Goal: Information Seeking & Learning: Learn about a topic

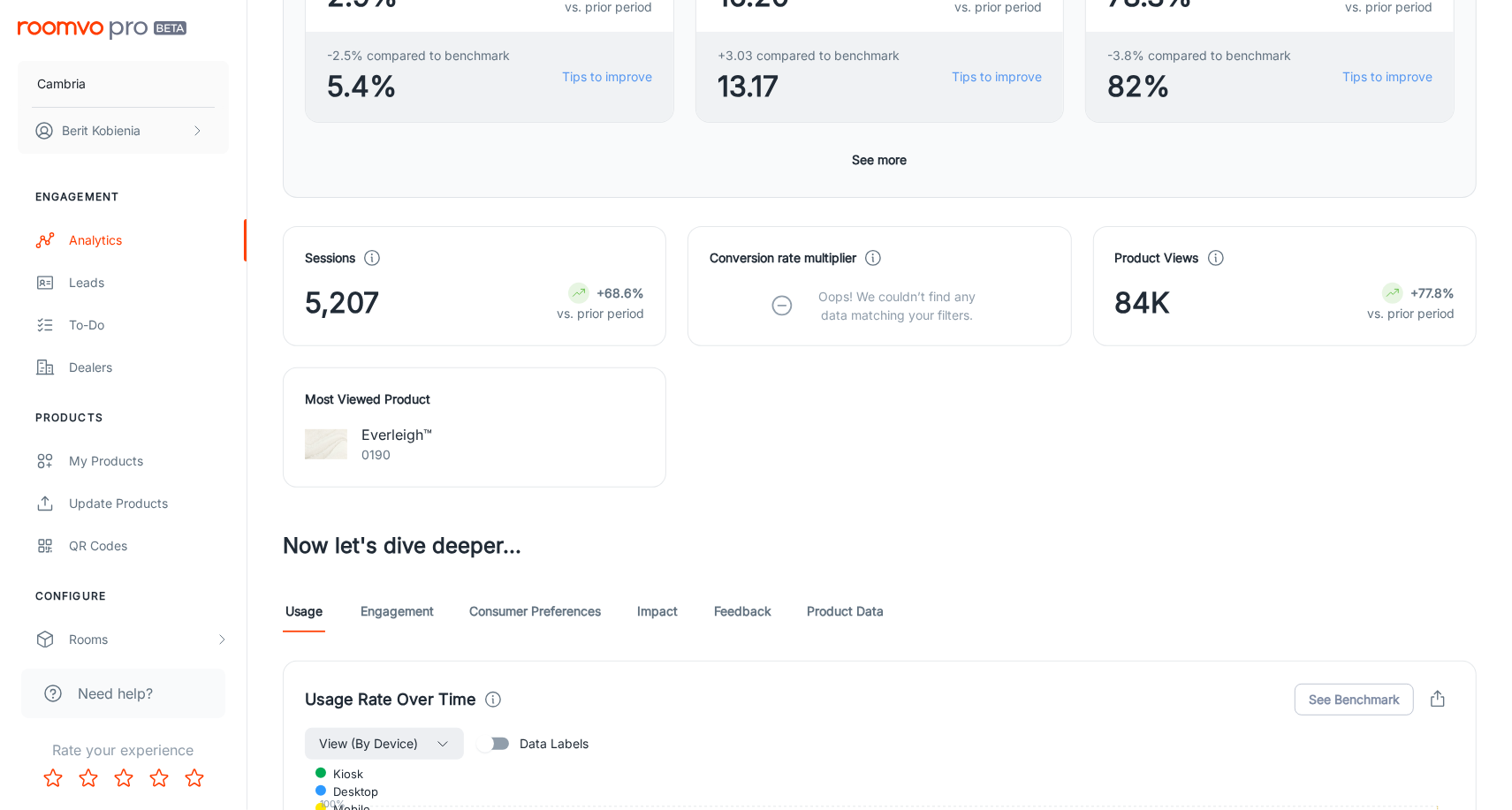
scroll to position [581, 0]
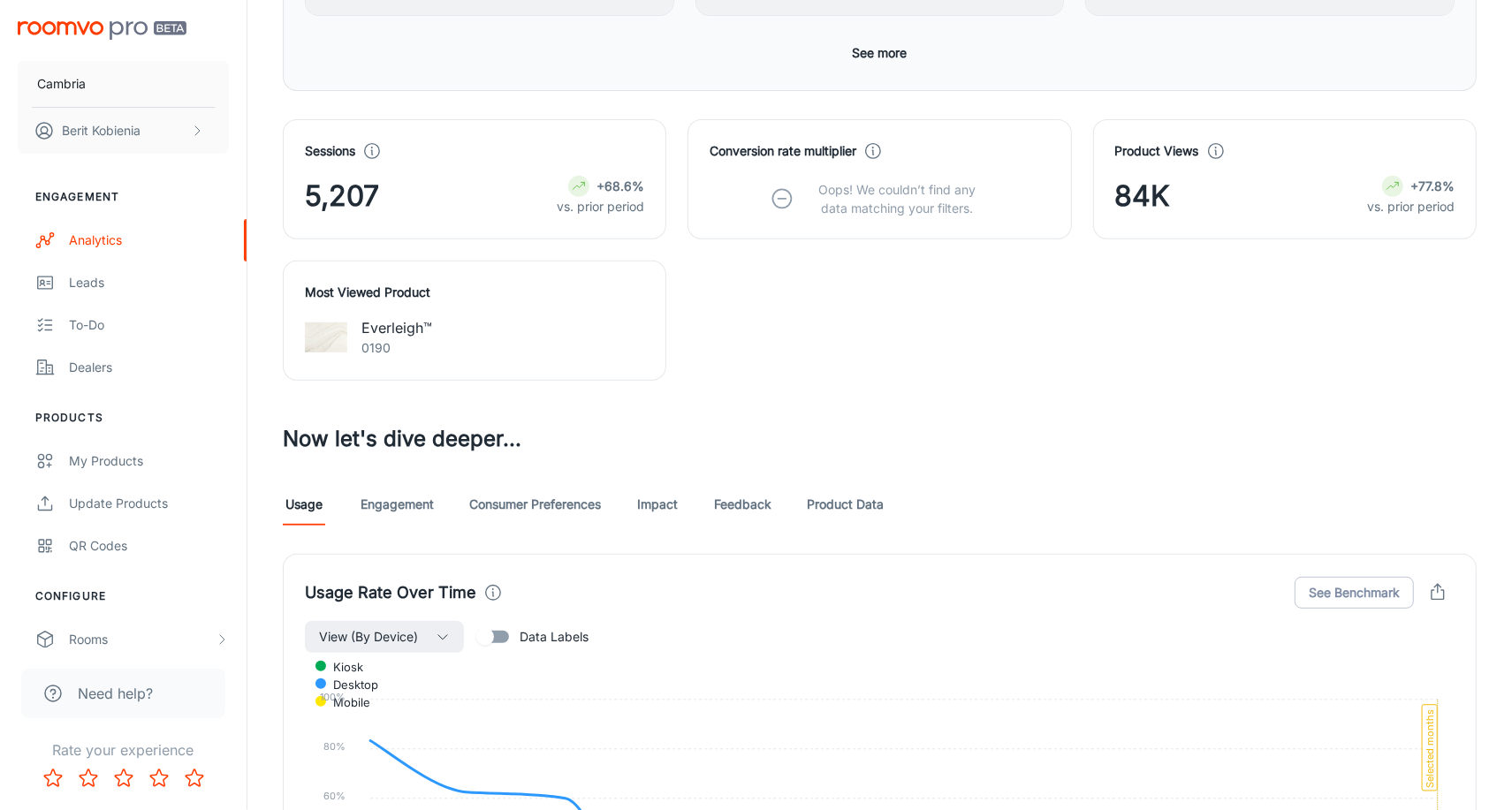
click at [387, 475] on div "Visualizer The last event reported below is from [DATE] Date This Month Vendors…" at bounding box center [880, 727] width 1237 height 2383
click at [400, 497] on link "Engagement" at bounding box center [397, 505] width 74 height 43
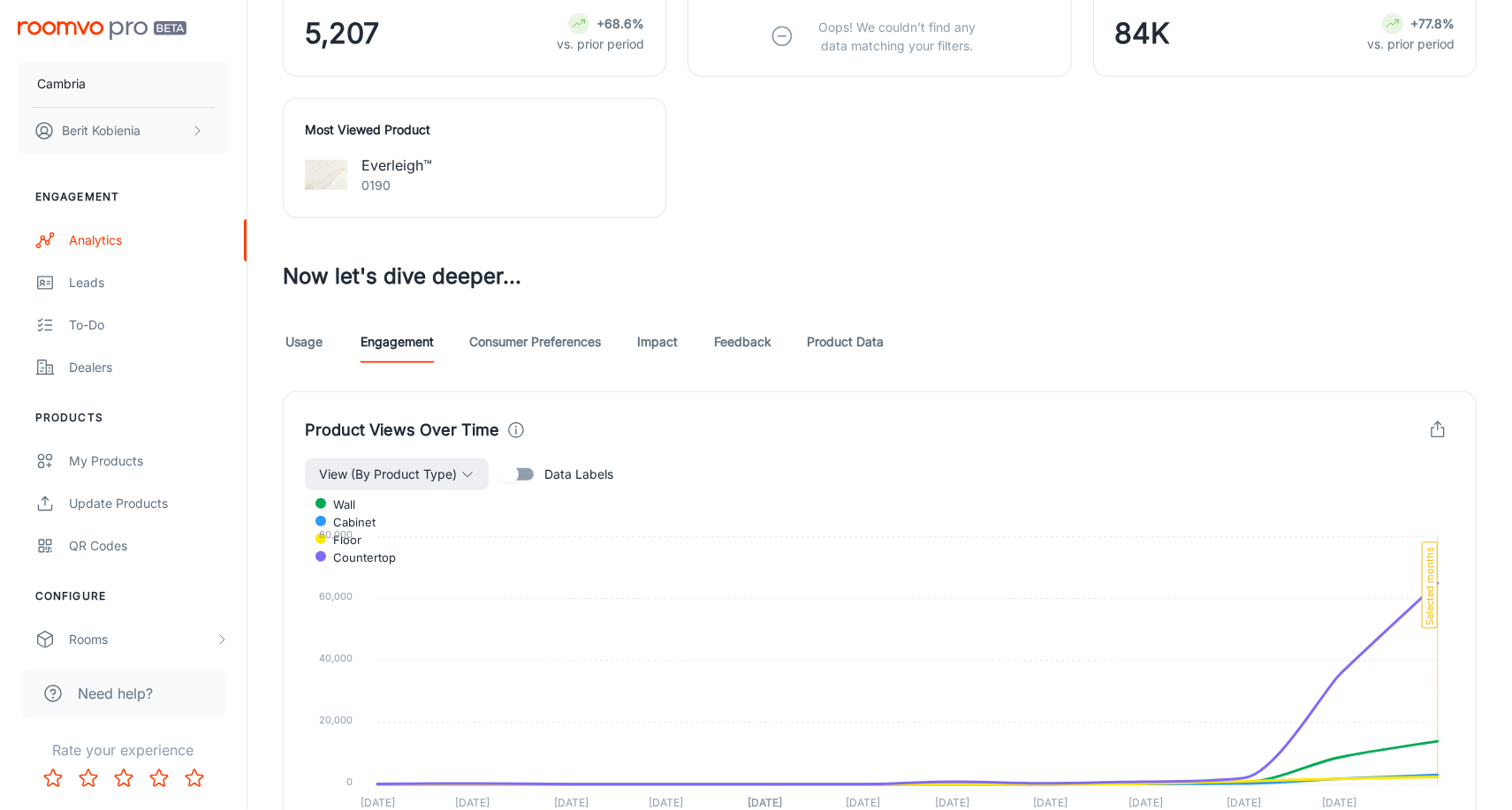
scroll to position [769, 0]
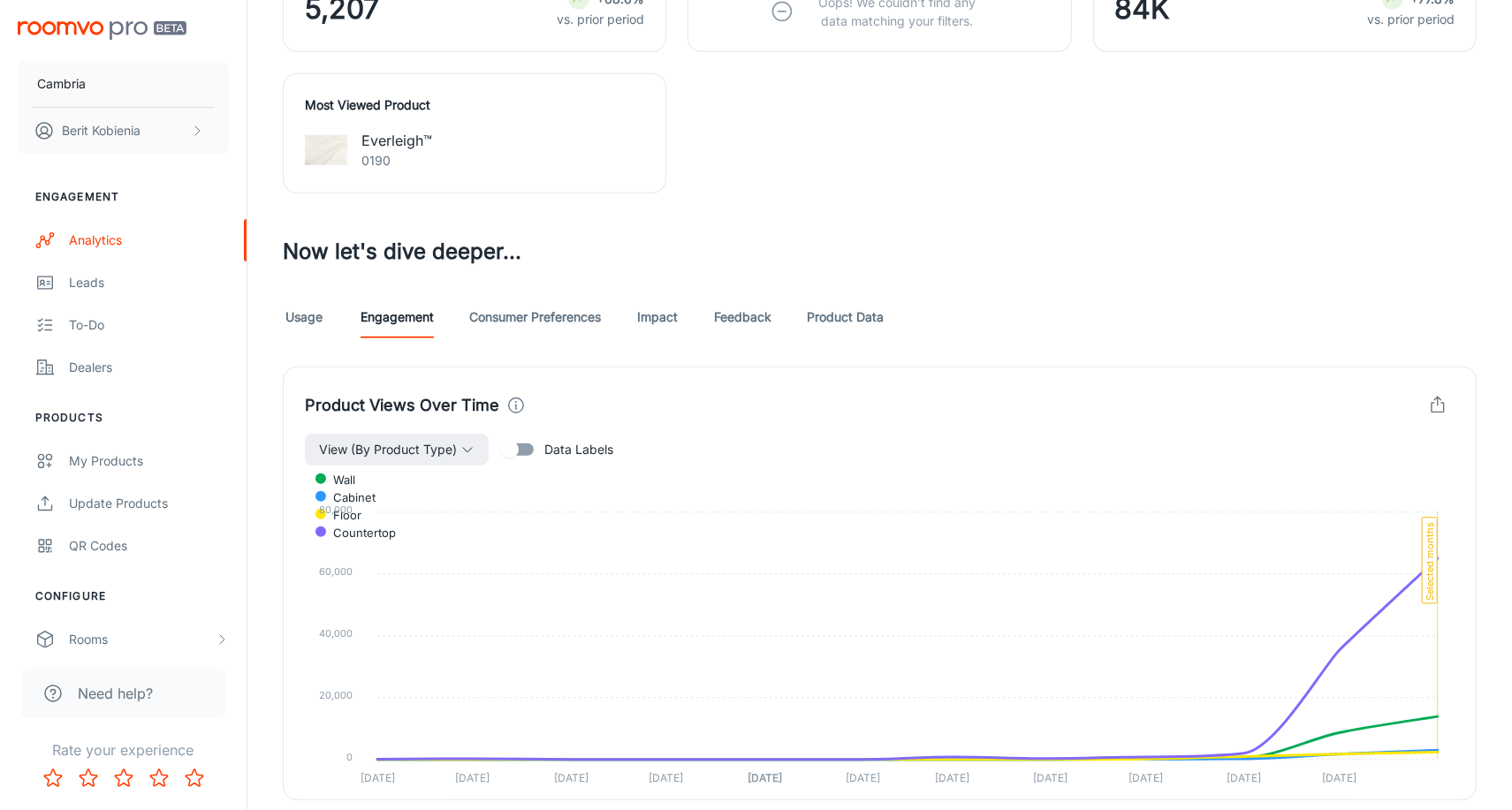
click at [568, 308] on link "Consumer Preferences" at bounding box center [535, 318] width 131 height 43
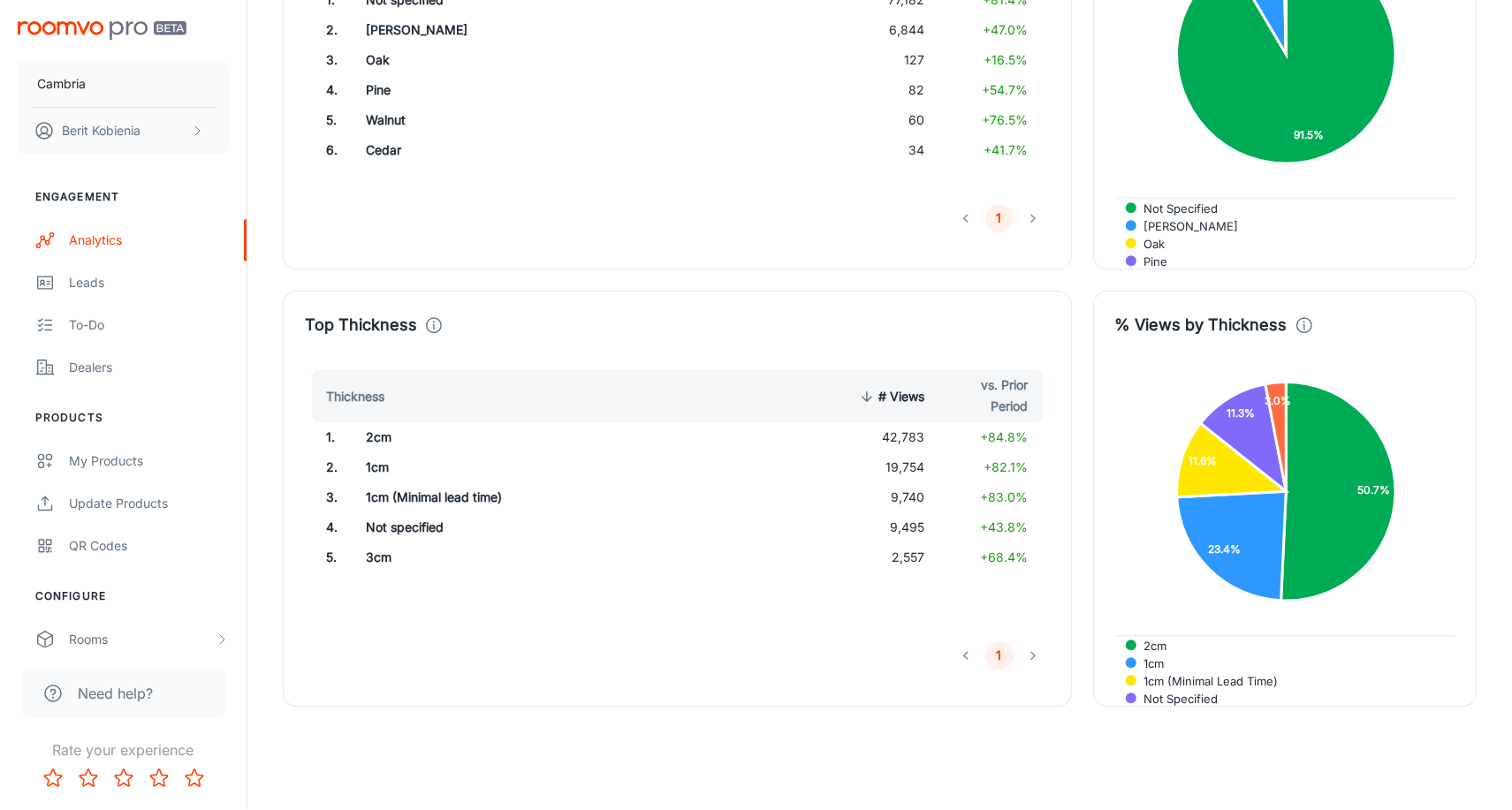
scroll to position [4055, 0]
click at [782, 409] on th at bounding box center [753, 396] width 146 height 53
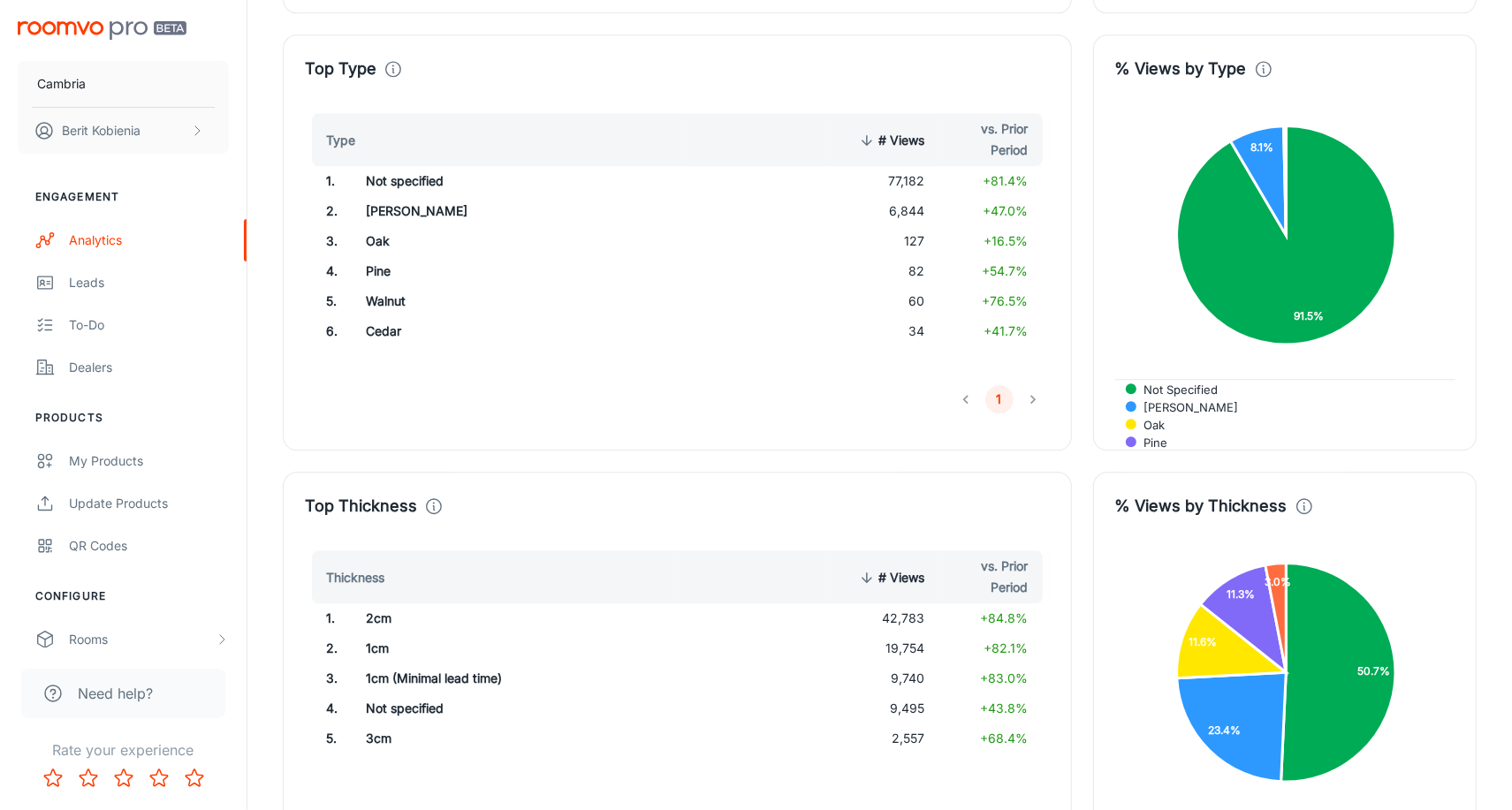
scroll to position [3893, 0]
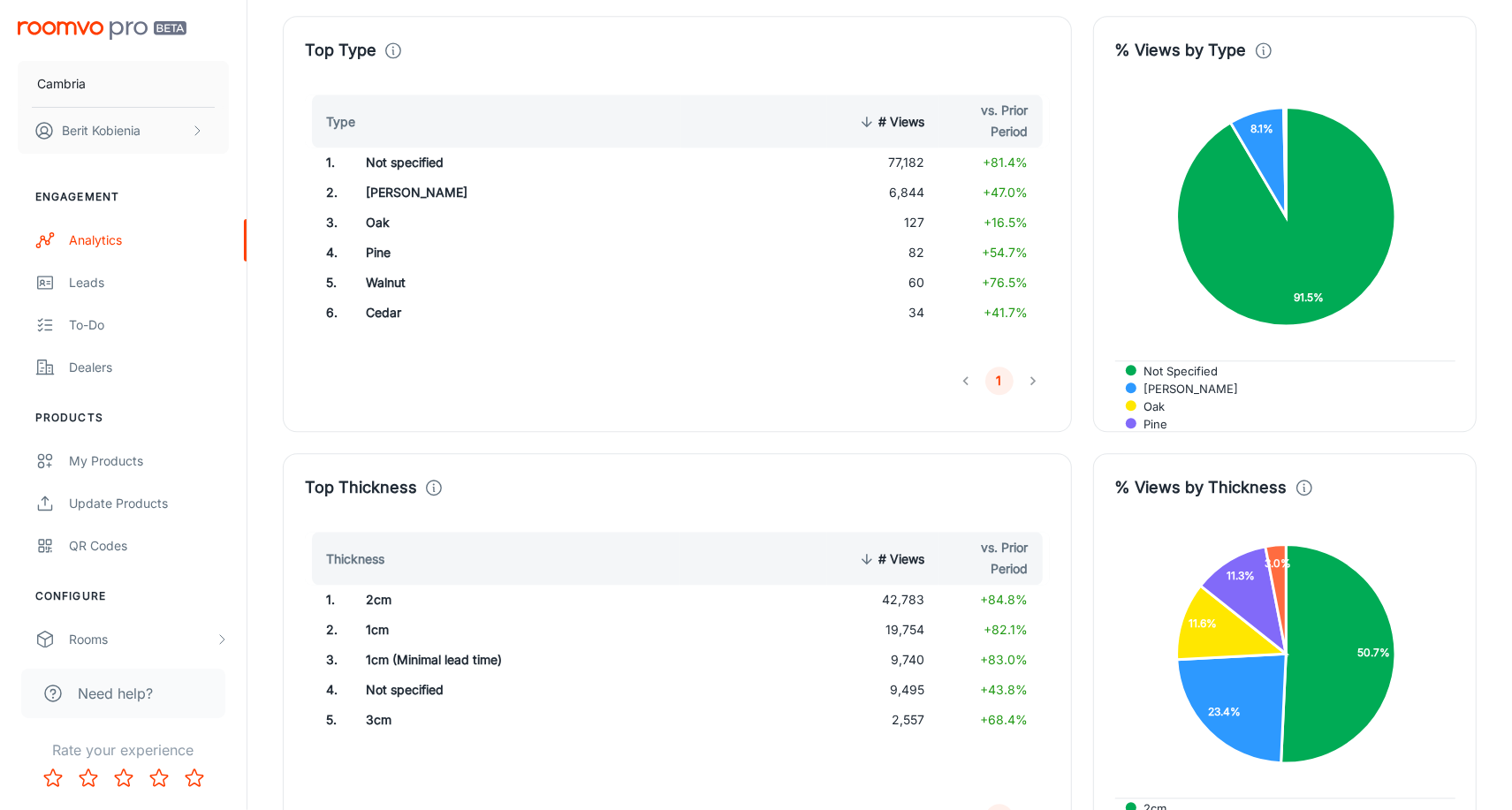
click at [893, 594] on td "42,783" at bounding box center [883, 600] width 112 height 30
drag, startPoint x: 880, startPoint y: 594, endPoint x: 928, endPoint y: 641, distance: 67.2
click at [928, 641] on tbody "1 . 2cm 42,783 +84.8% 2 . 1cm 19,754 +82.1% 3 . 1cm (Minimal lead time) 9,740 +…" at bounding box center [678, 659] width 745 height 150
click at [919, 476] on div "Top Thickness" at bounding box center [678, 488] width 745 height 25
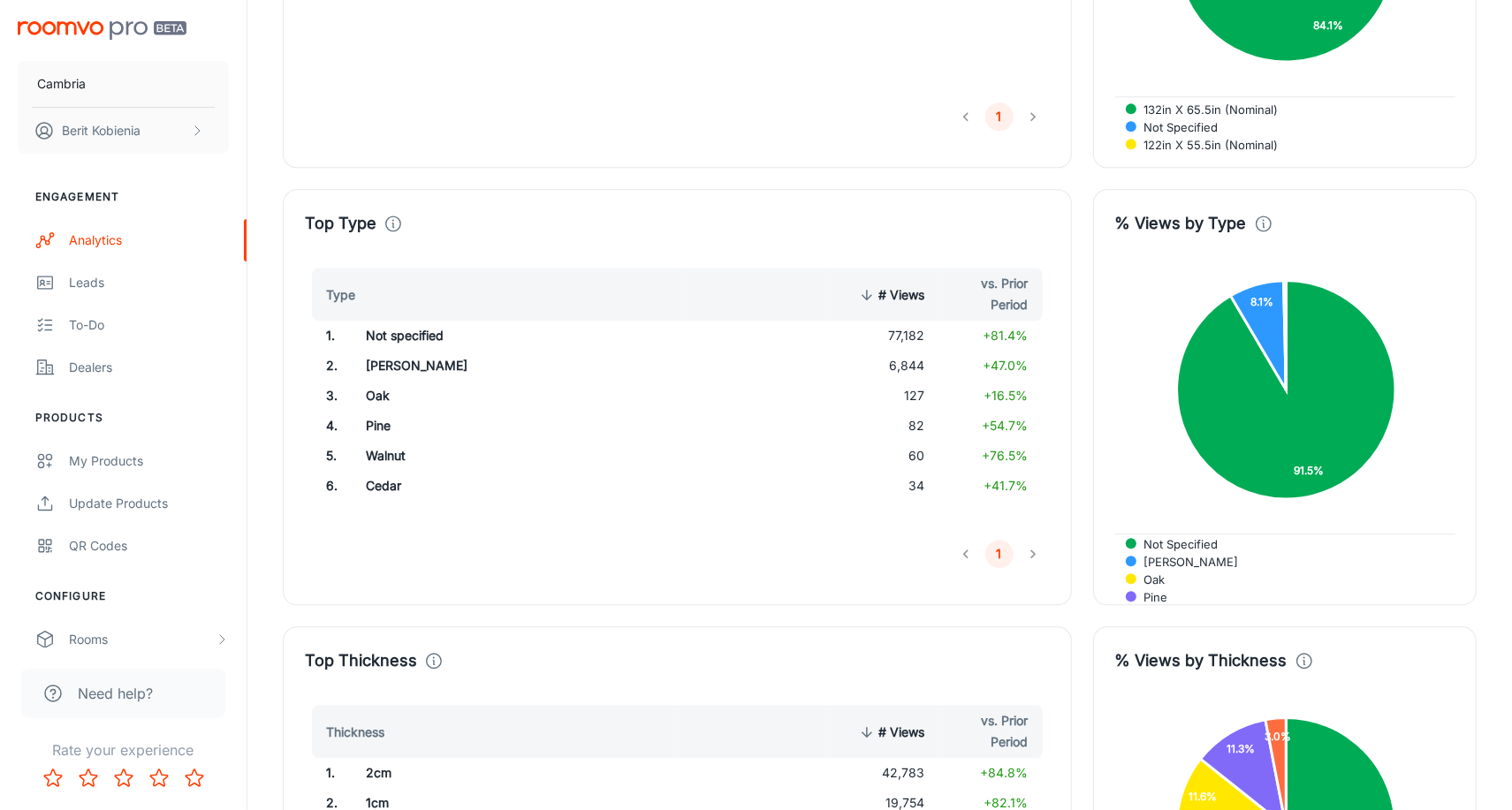
scroll to position [3715, 0]
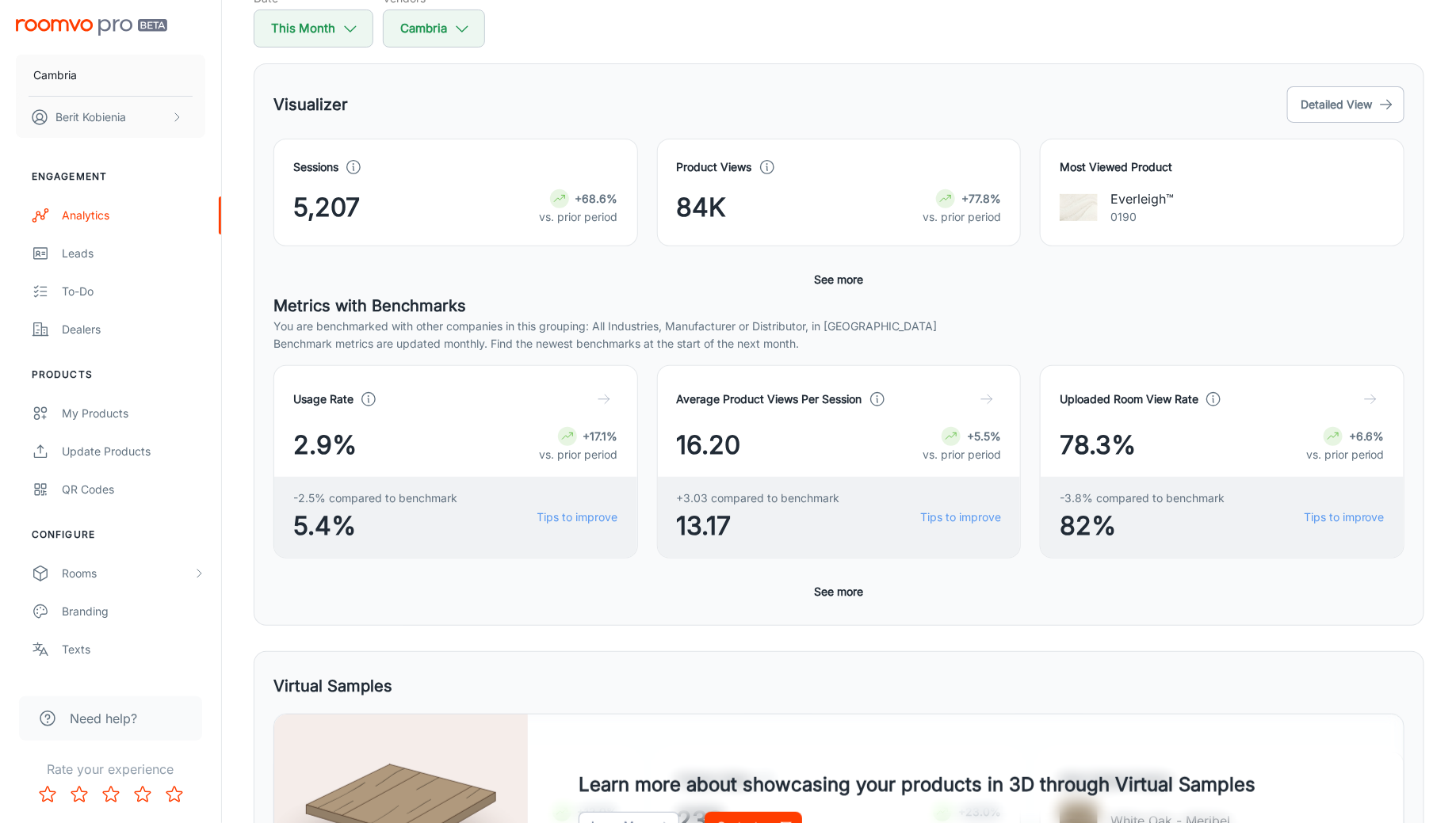
scroll to position [168, 0]
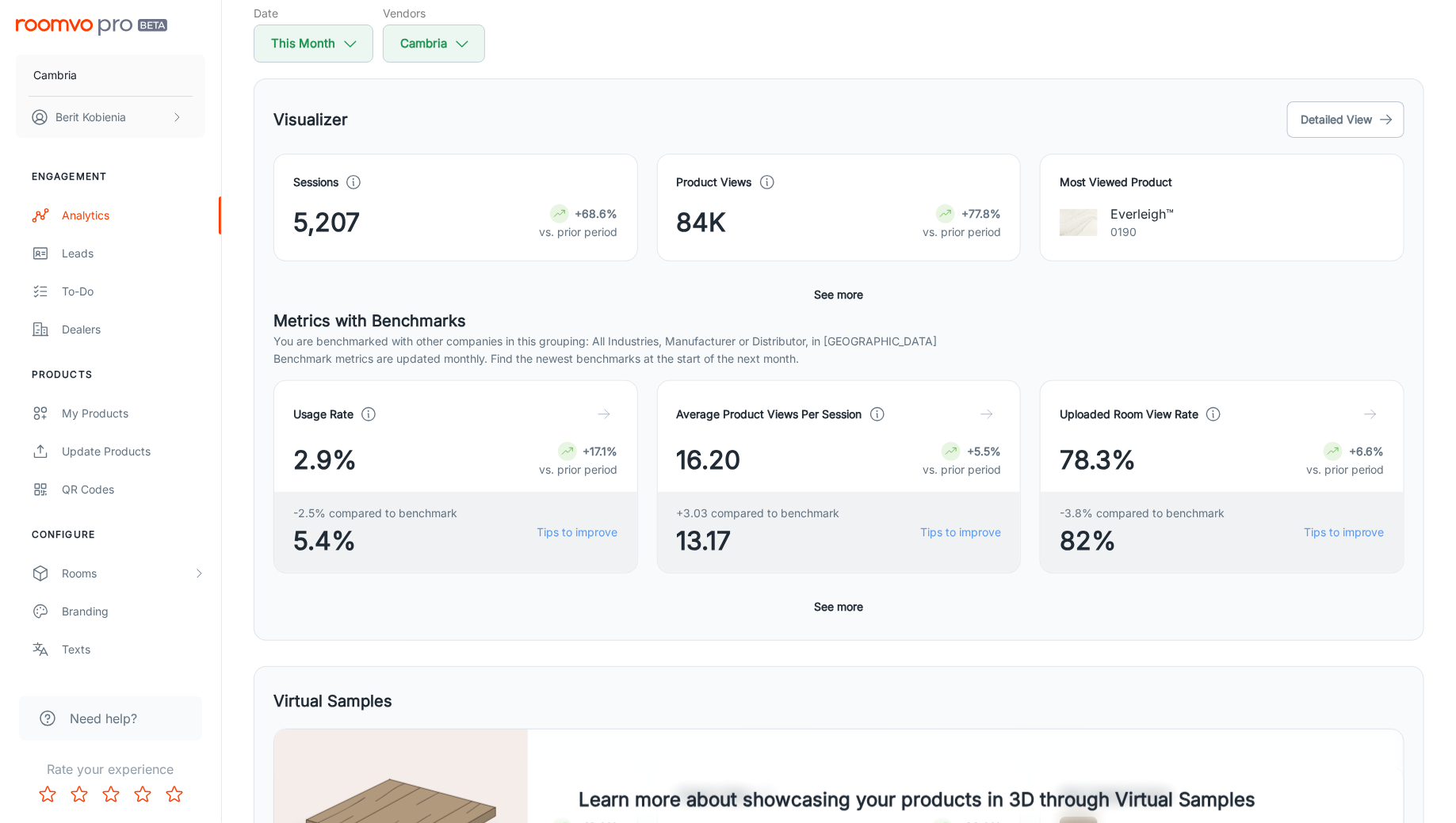
click at [1352, 148] on div "Most Viewed Product Everleigh™ 0190" at bounding box center [1213, 197] width 383 height 126
click at [1337, 107] on button "Detailed View" at bounding box center [1345, 120] width 117 height 37
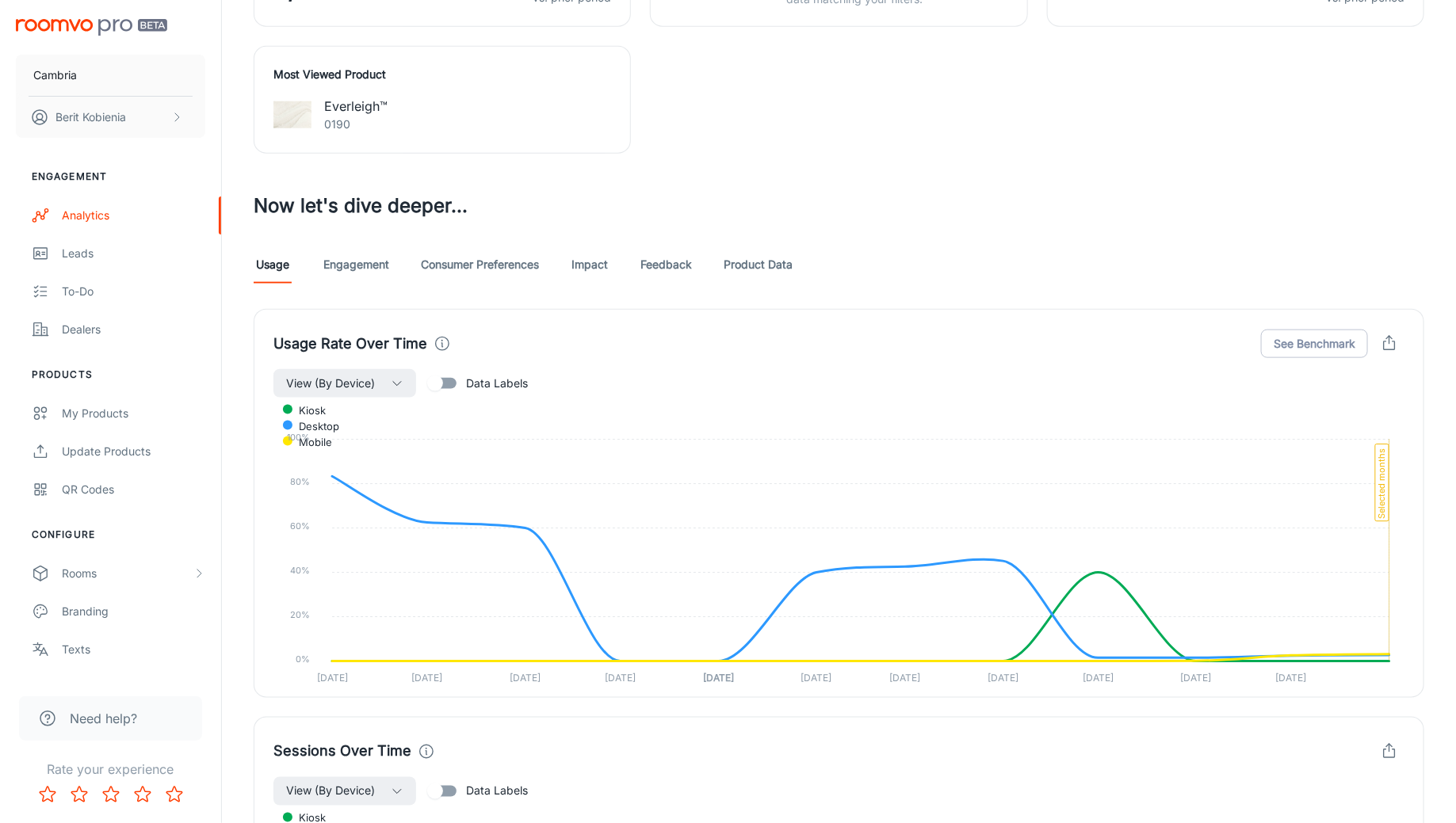
scroll to position [712, 0]
click at [1383, 335] on icon "button" at bounding box center [1389, 341] width 18 height 17
click at [1242, 215] on div at bounding box center [728, 411] width 1456 height 823
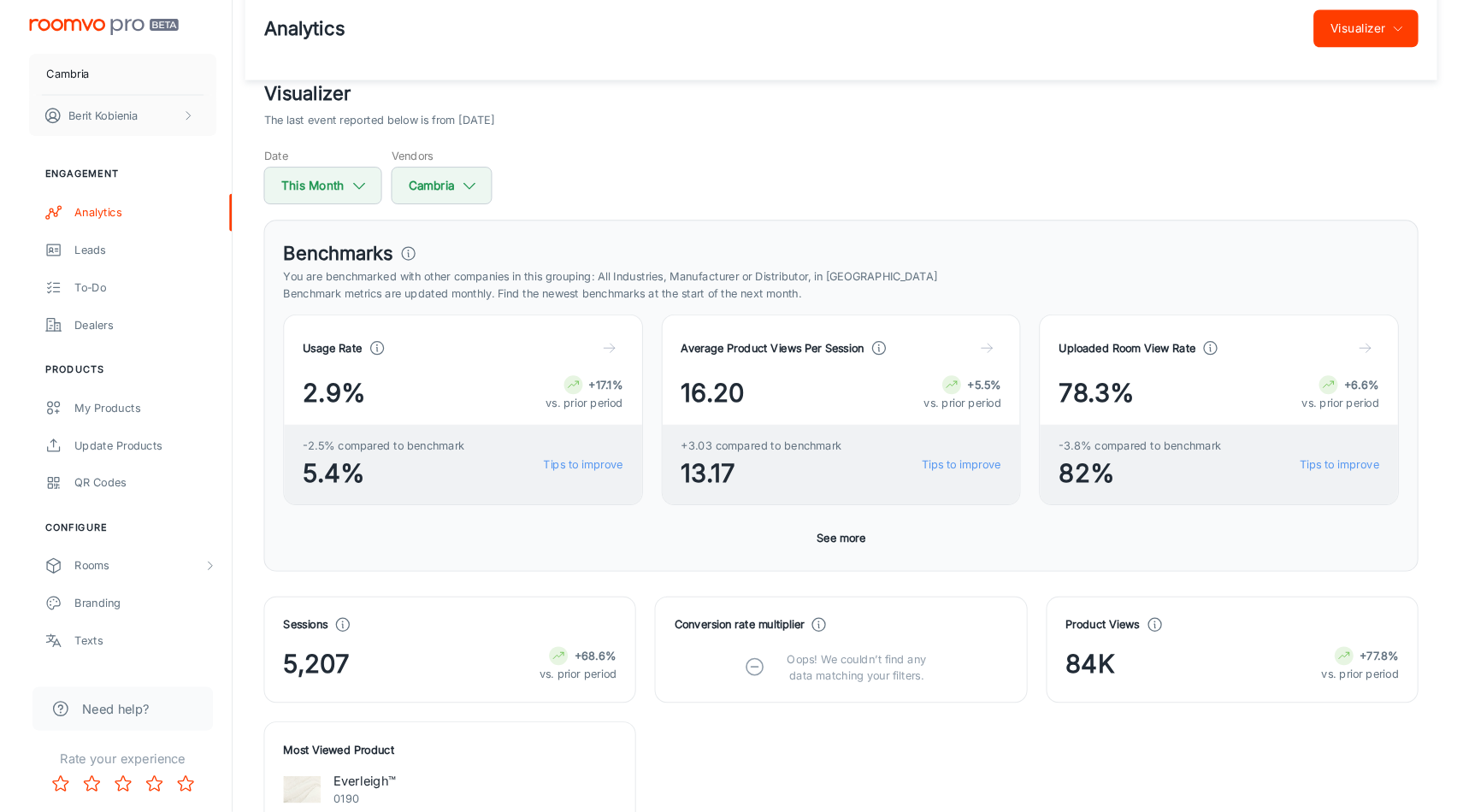
scroll to position [27, 0]
